Goal: Task Accomplishment & Management: Use online tool/utility

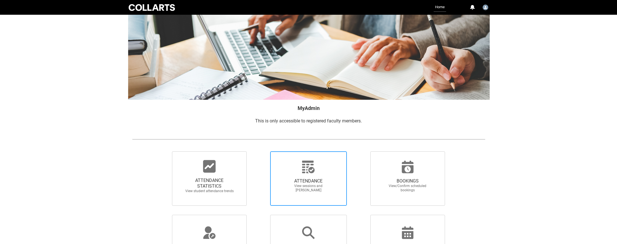
click at [318, 180] on span "ATTENDANCE" at bounding box center [308, 181] width 50 height 6
click at [260, 151] on input "ATTENDANCE View sessions and mark attendance" at bounding box center [260, 151] width 0 height 0
radio input "true"
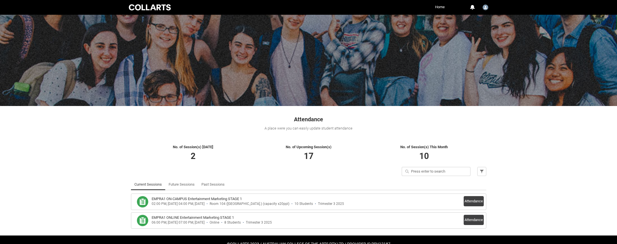
scroll to position [14, 0]
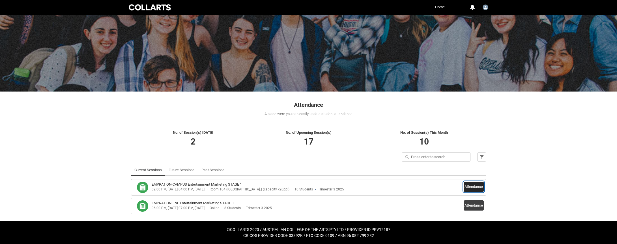
click at [469, 184] on button "Attendance" at bounding box center [474, 186] width 20 height 10
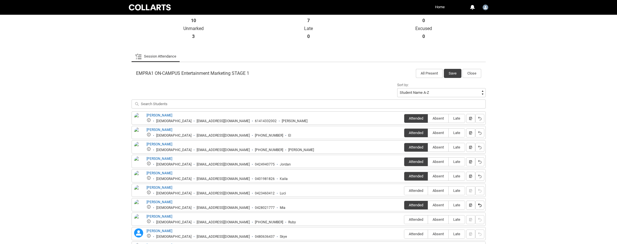
scroll to position [179, 0]
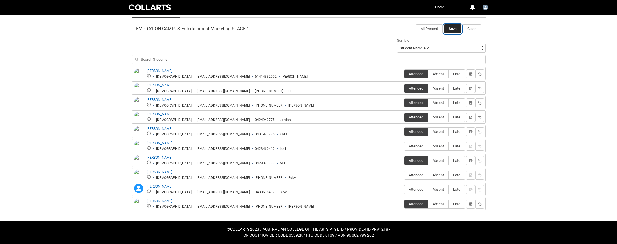
click at [451, 29] on button "Save" at bounding box center [453, 28] width 18 height 9
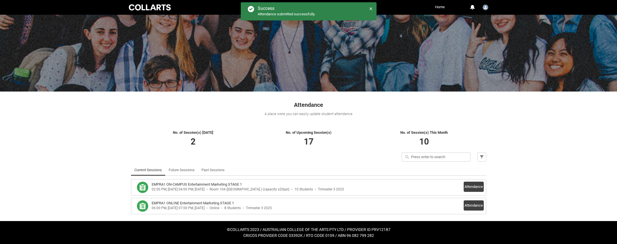
scroll to position [14, 0]
click at [472, 202] on button "Attendance" at bounding box center [474, 205] width 20 height 10
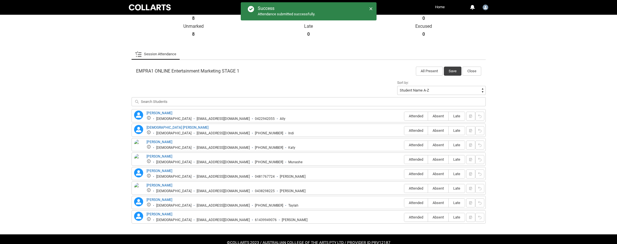
scroll to position [150, 0]
